Goal: Register for event/course

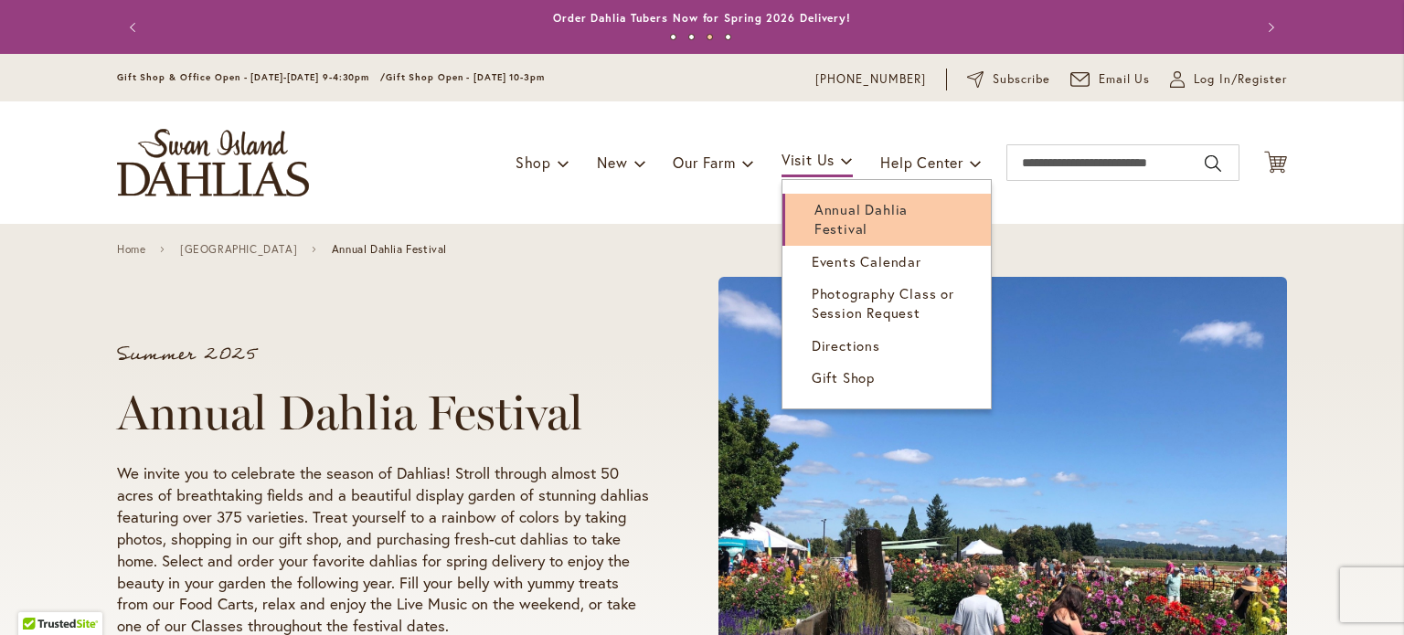
click at [814, 209] on span "Annual Dahlia Festival" at bounding box center [860, 218] width 93 height 37
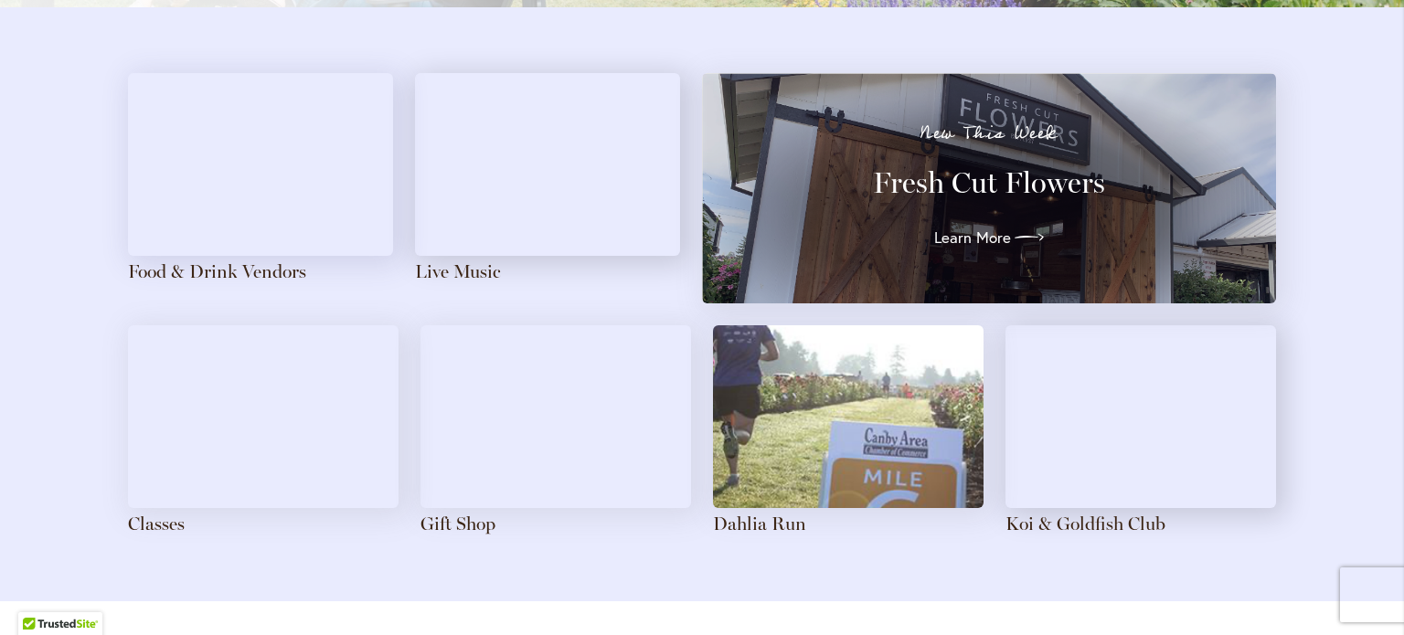
scroll to position [2019, 0]
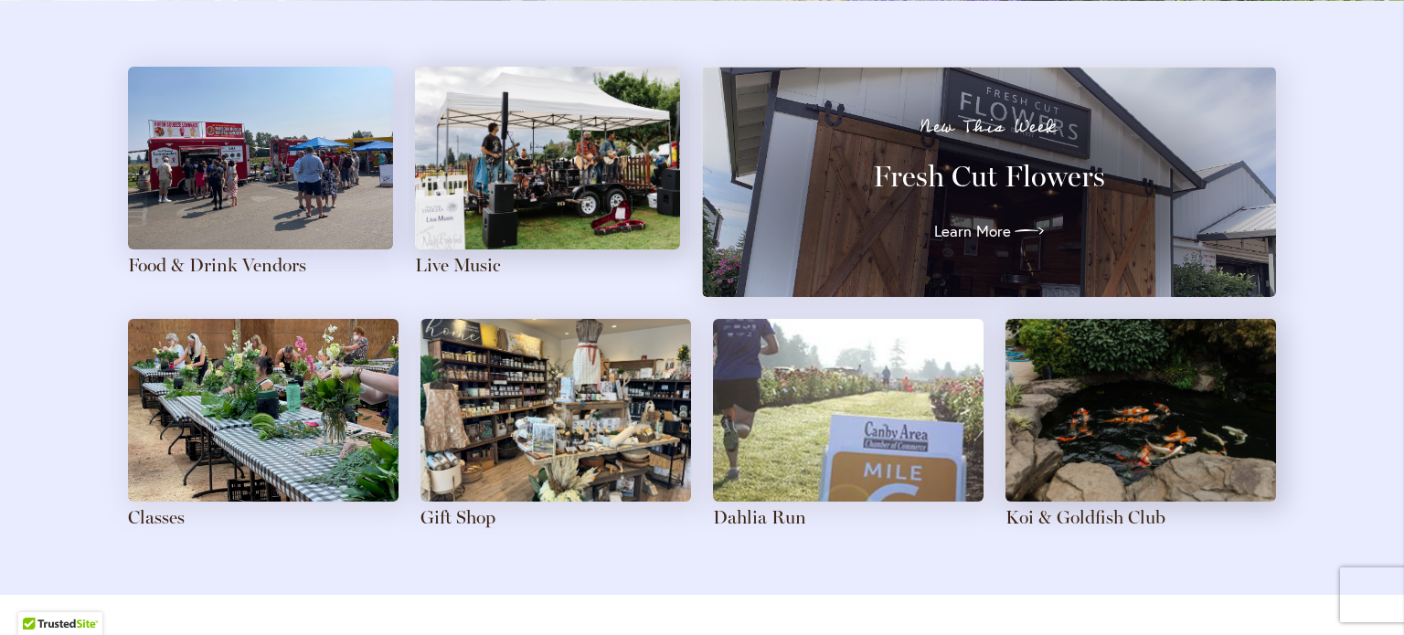
click at [204, 467] on img at bounding box center [263, 410] width 270 height 183
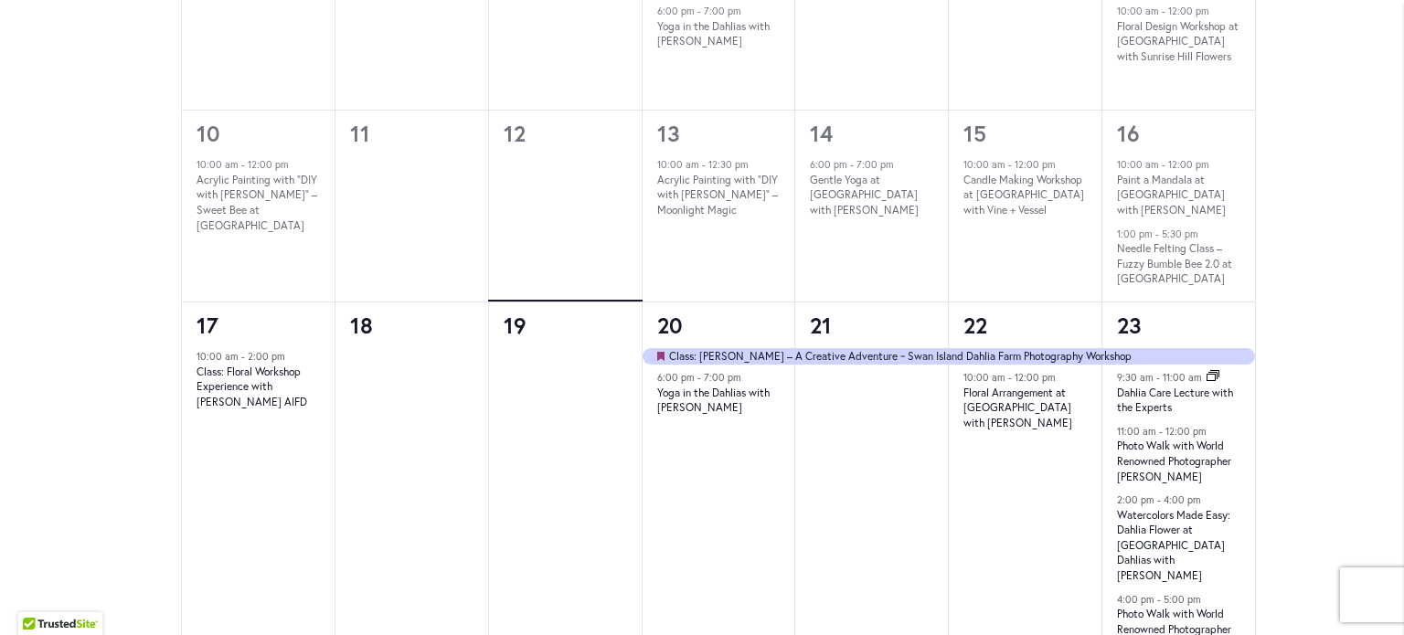
scroll to position [1447, 0]
